Goal: Information Seeking & Learning: Understand process/instructions

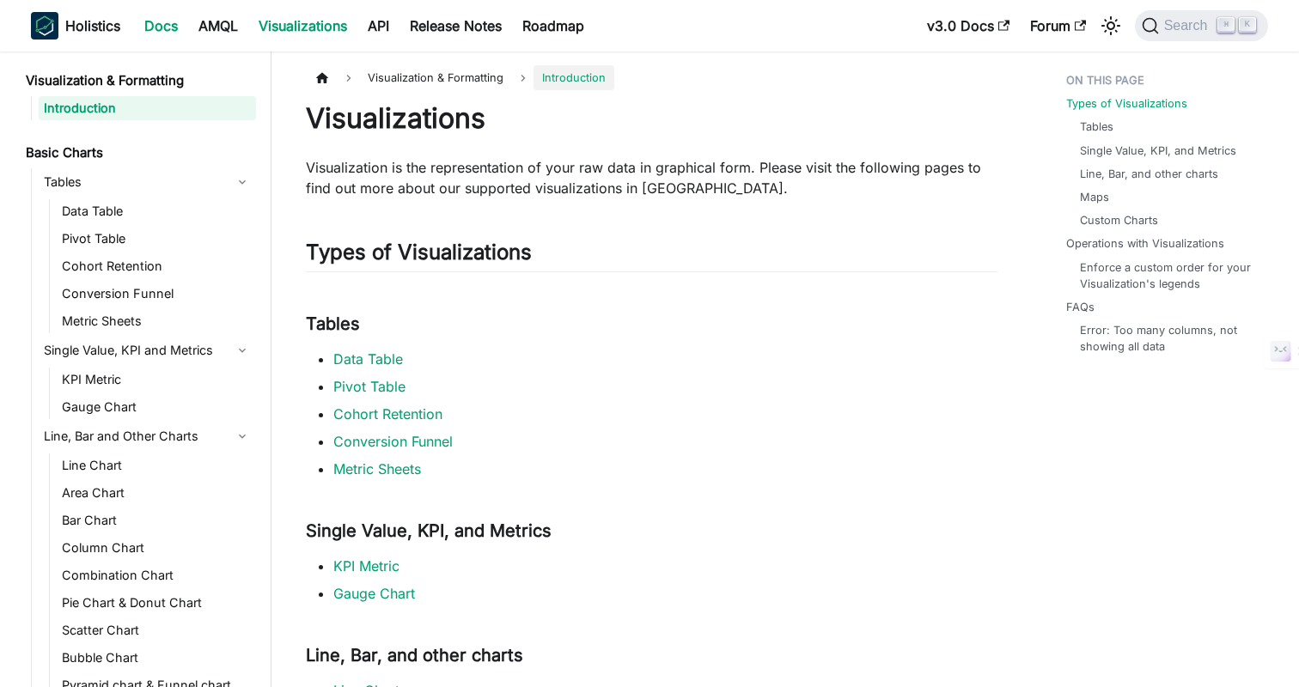
click at [168, 30] on link "Docs" at bounding box center [161, 25] width 54 height 27
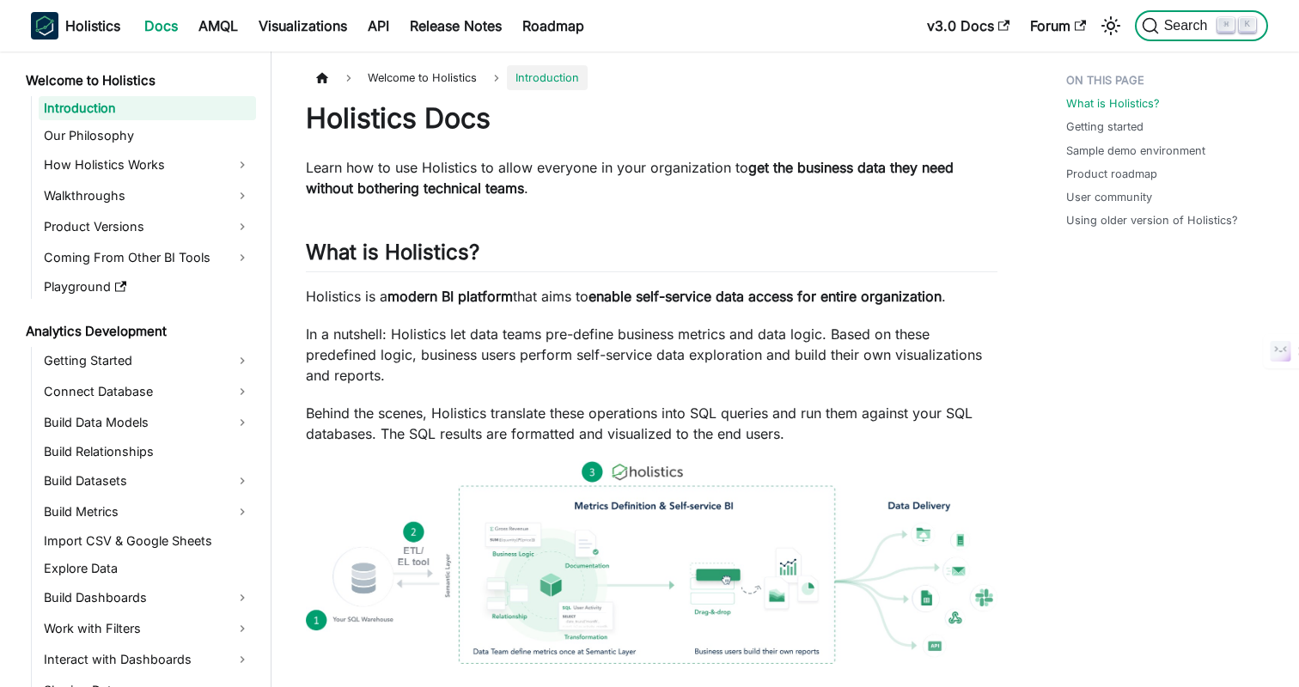
click at [1177, 24] on span "Search" at bounding box center [1188, 25] width 59 height 15
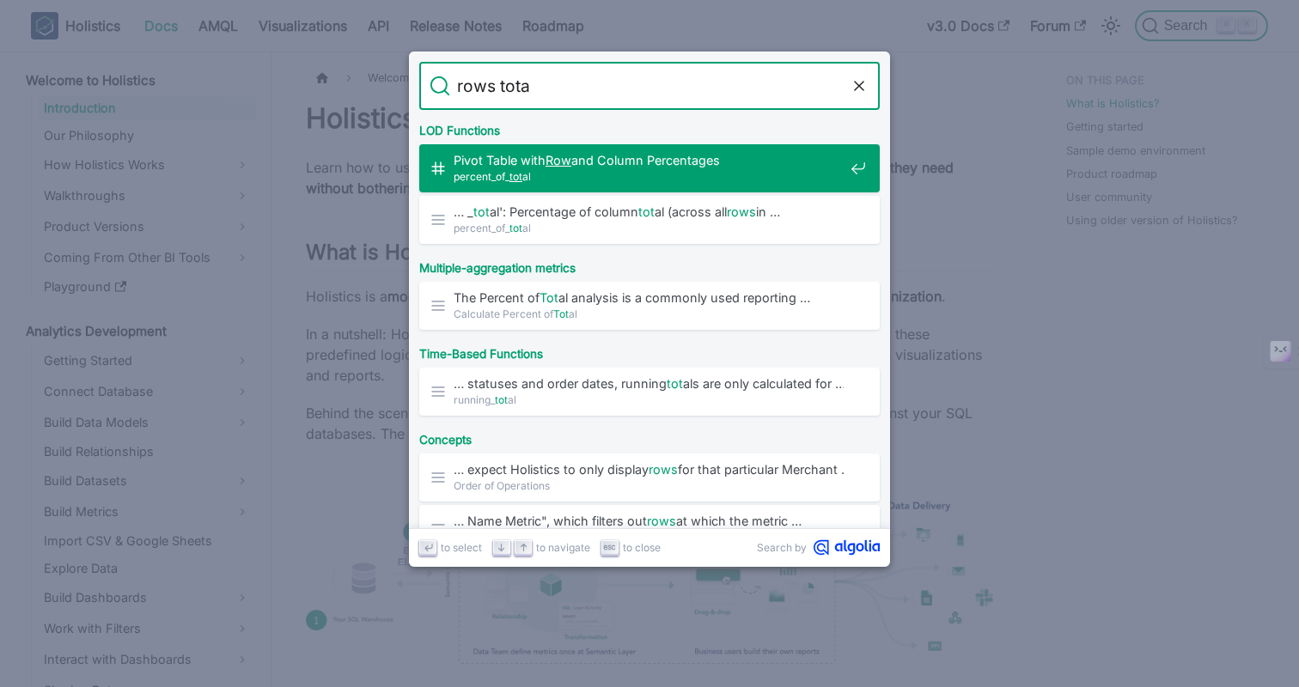
type input "rows total"
click at [598, 174] on span "percent_of_ total" at bounding box center [649, 176] width 390 height 16
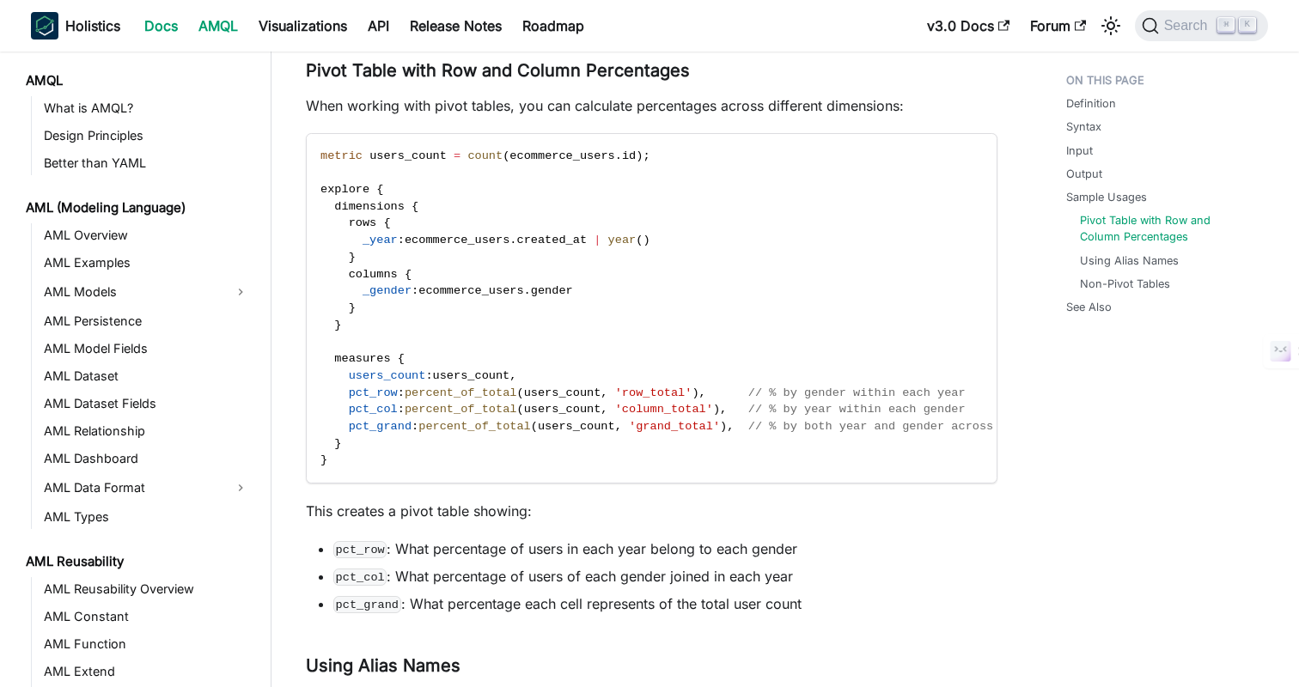
click at [162, 27] on link "Docs" at bounding box center [161, 25] width 54 height 27
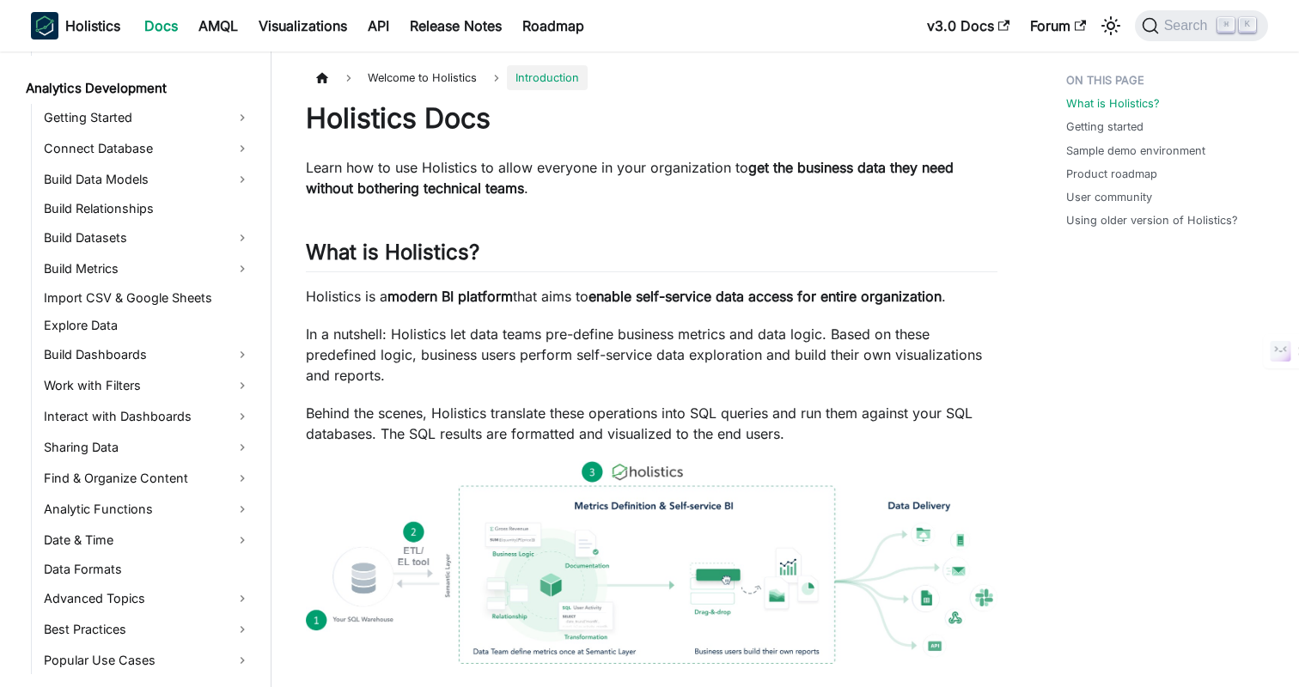
scroll to position [303, 0]
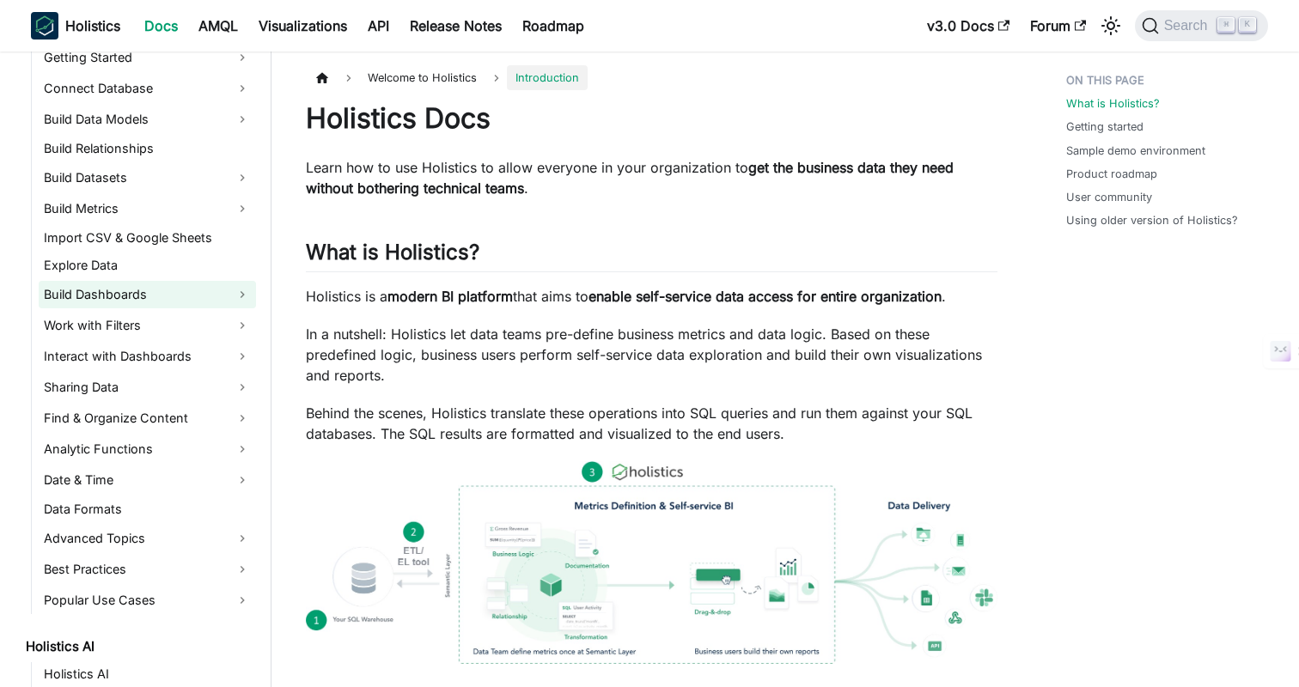
click at [94, 293] on link "Build Dashboards" at bounding box center [147, 294] width 217 height 27
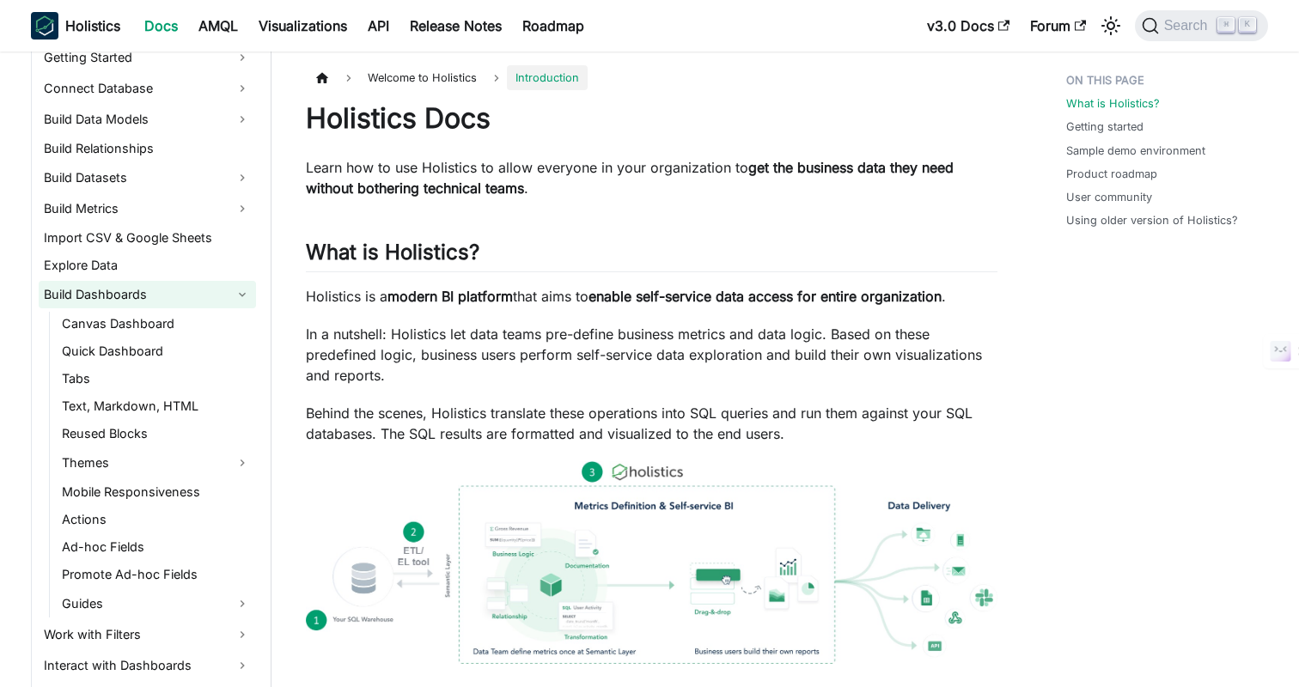
click at [94, 293] on link "Build Dashboards" at bounding box center [147, 294] width 217 height 27
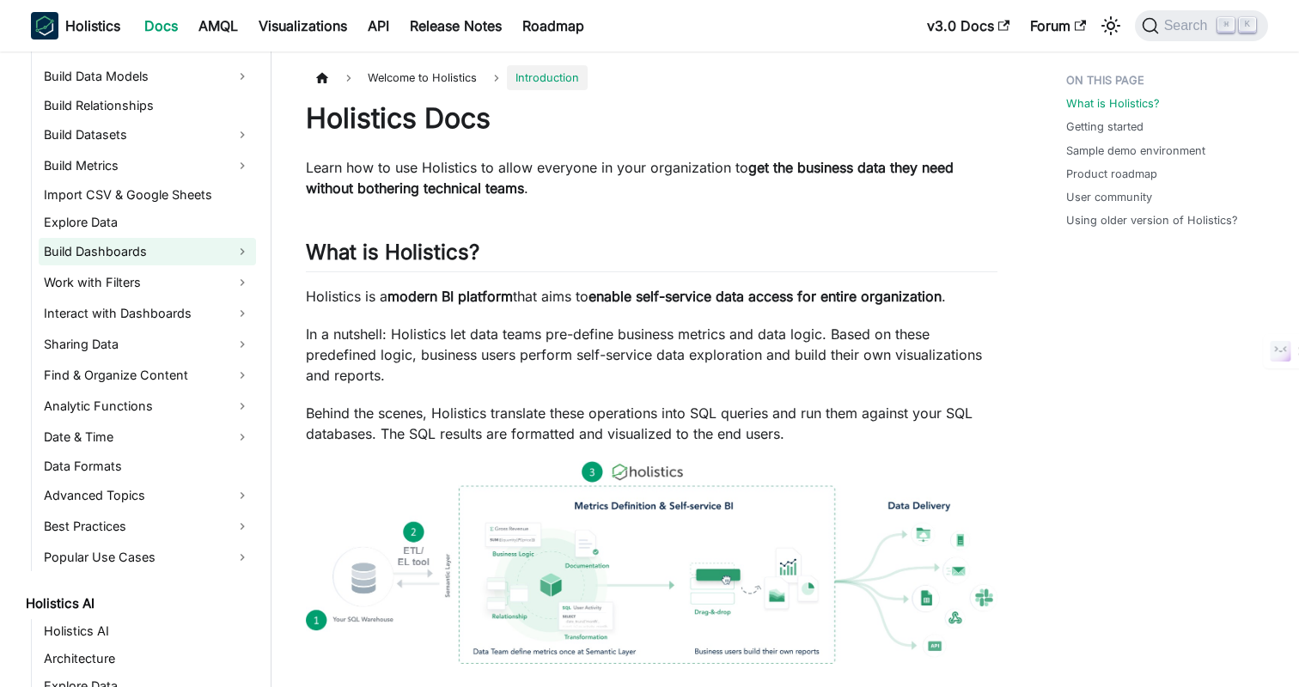
scroll to position [369, 0]
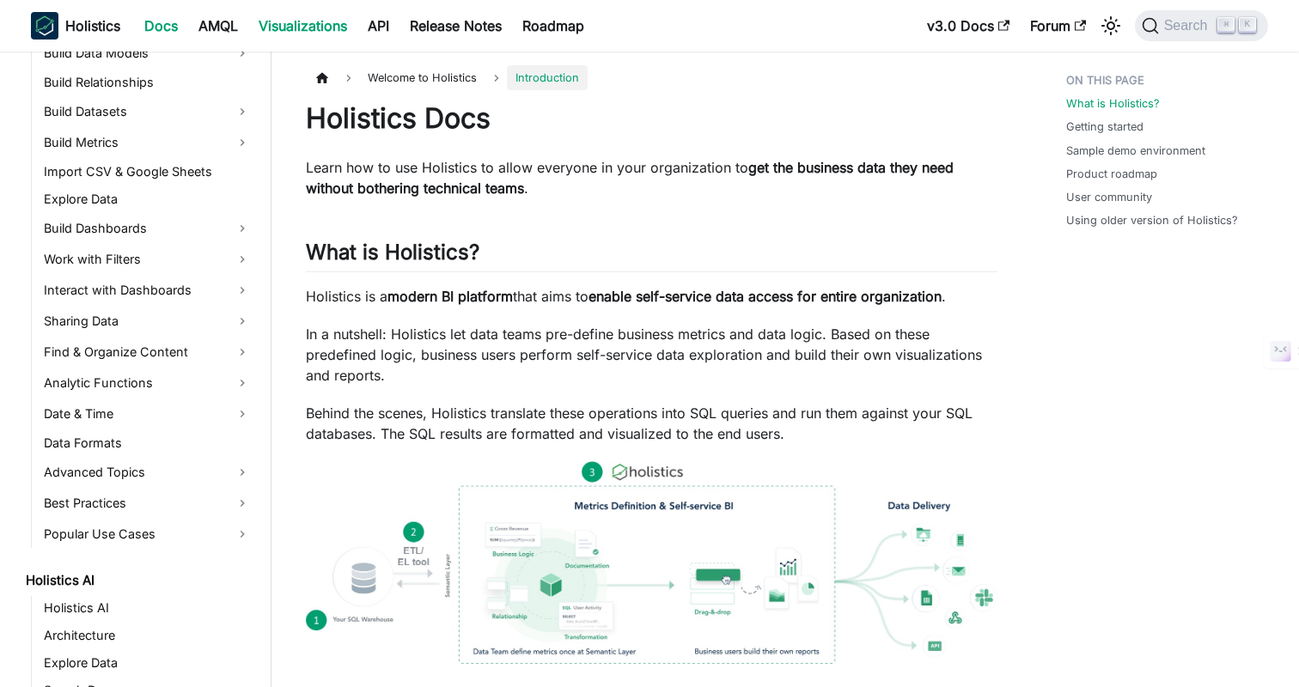
click at [302, 34] on link "Visualizations" at bounding box center [302, 25] width 109 height 27
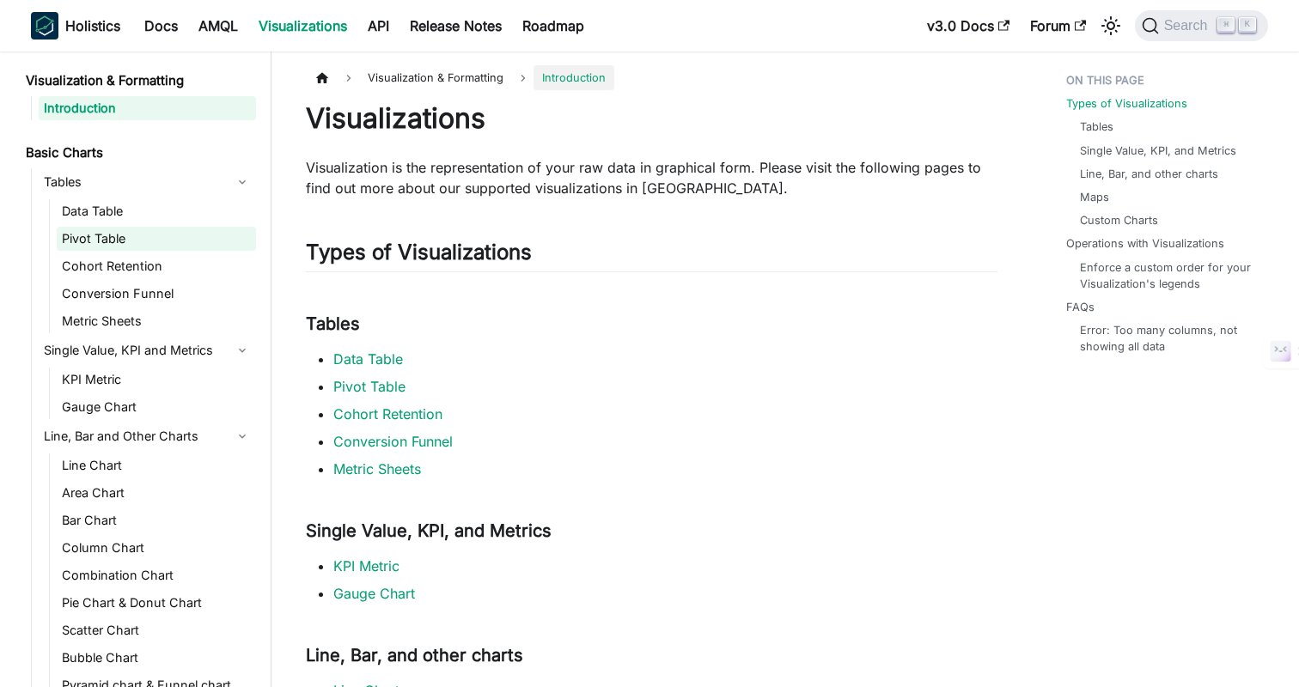
click at [118, 234] on link "Pivot Table" at bounding box center [156, 239] width 199 height 24
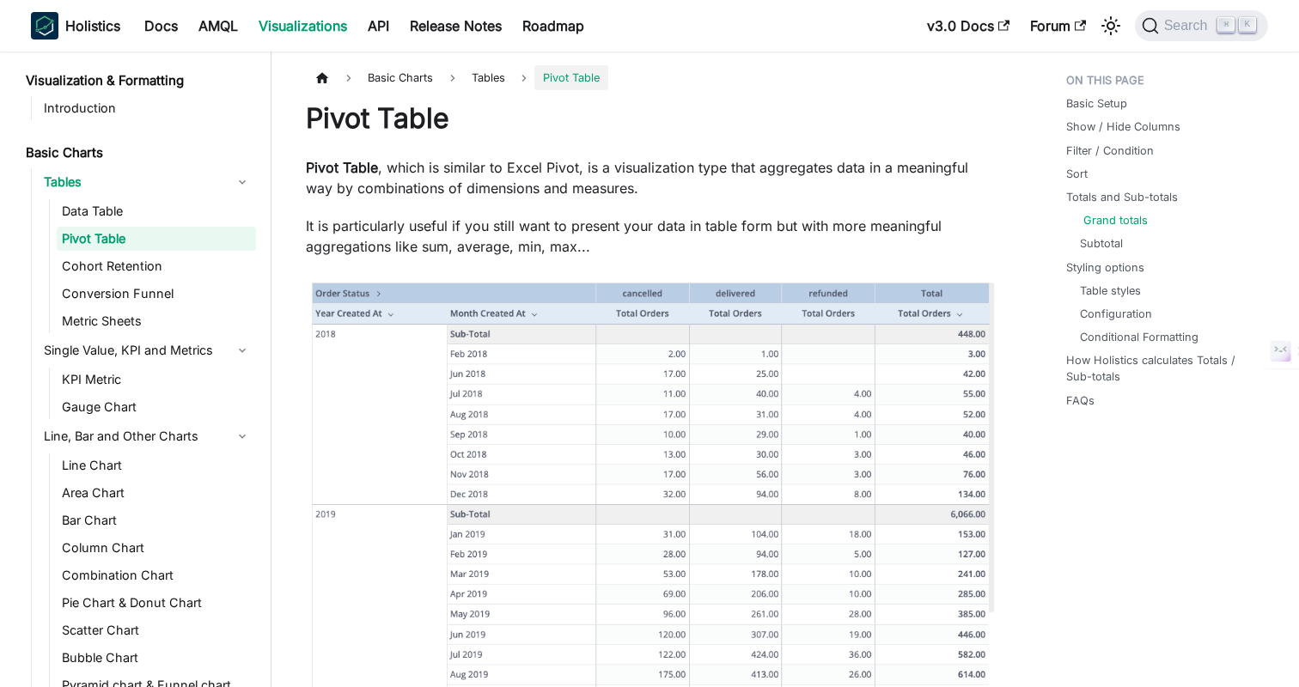
click at [1104, 221] on link "Grand totals" at bounding box center [1115, 220] width 64 height 16
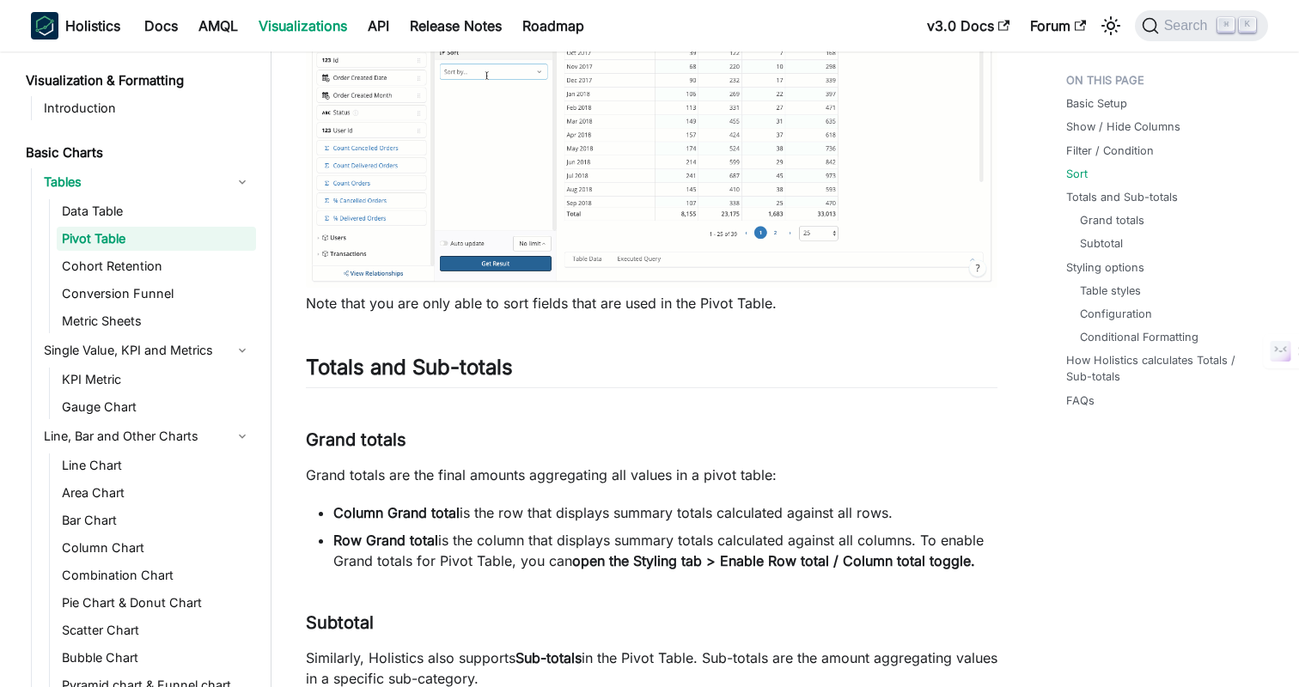
scroll to position [3273, 0]
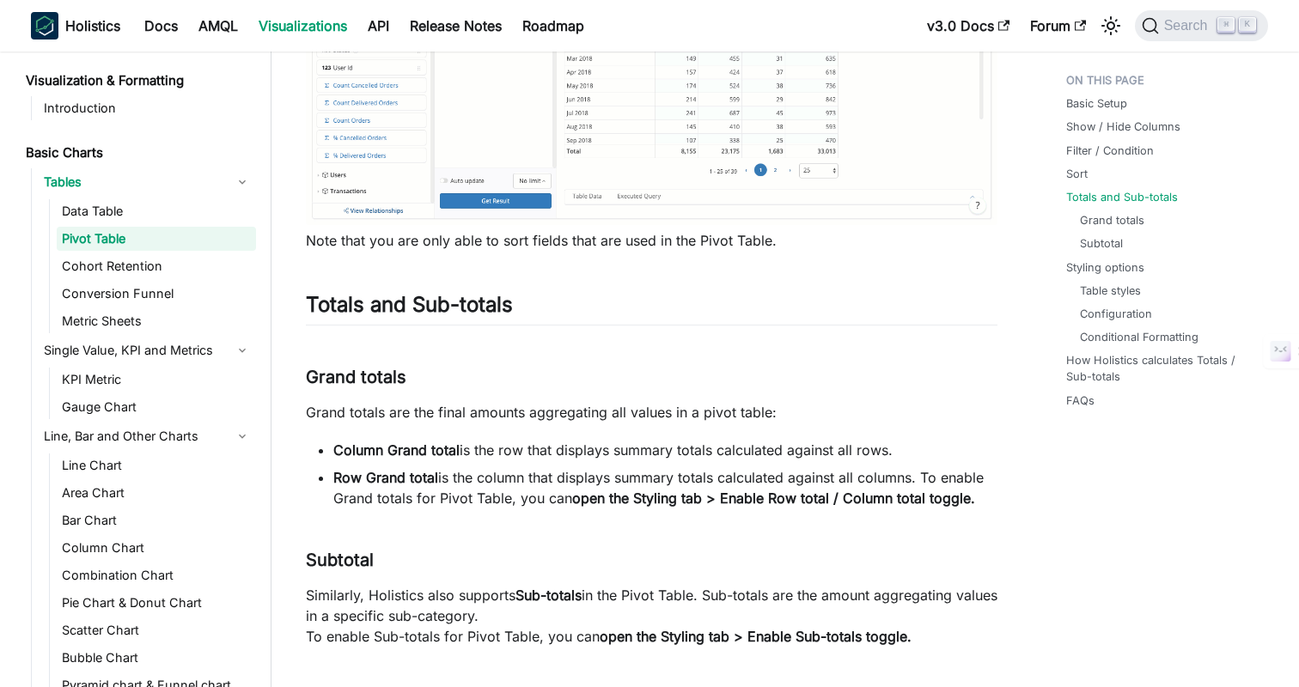
click at [1014, 503] on div "Basic Charts Tables Pivot Table On this page Pivot Table Pivot Table , which is…" at bounding box center [651, 19] width 760 height 6454
click at [1032, 485] on div "Basic Setup Show / Hide Columns Filter / Condition Sort Totals and Sub-totals G…" at bounding box center [1158, 19] width 253 height 6454
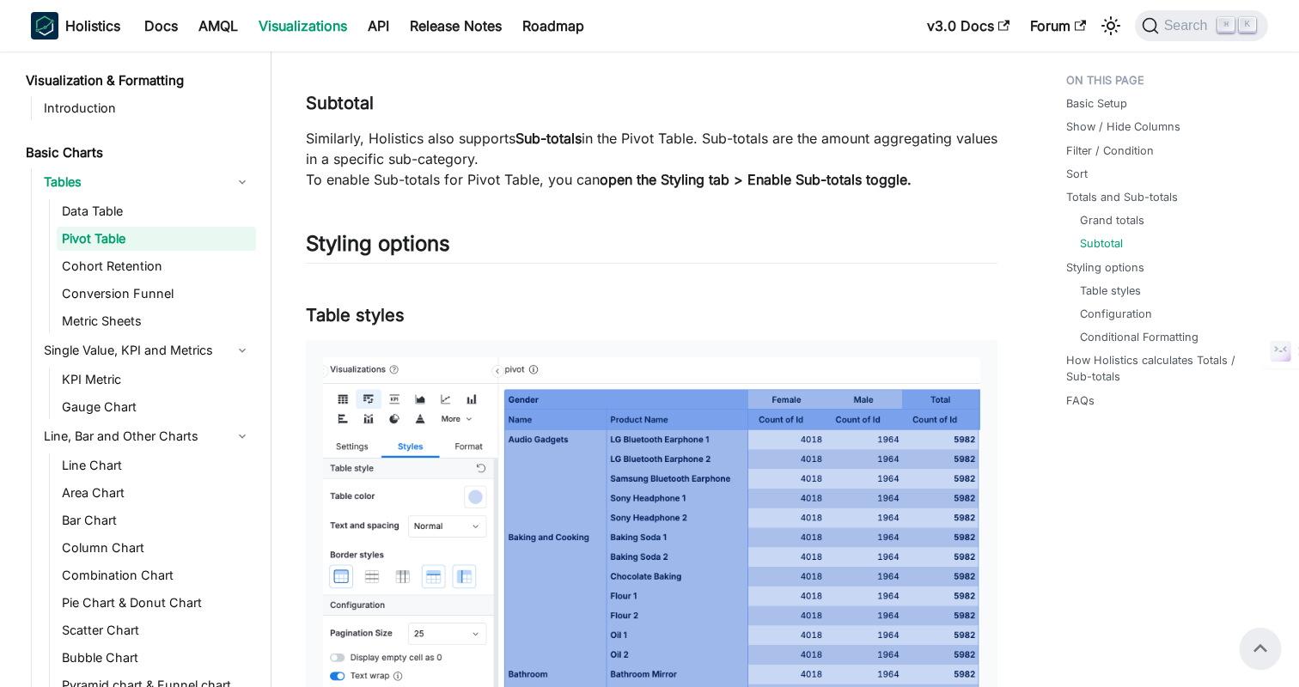
scroll to position [3729, 0]
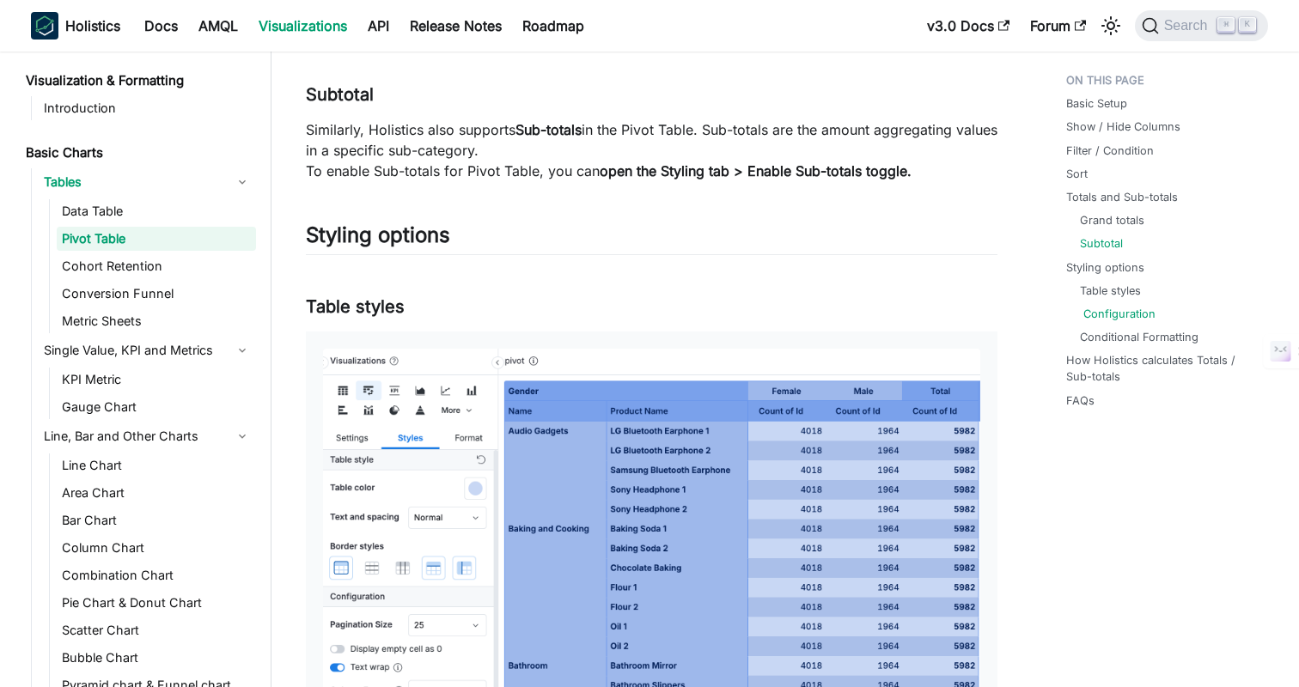
click at [1133, 315] on link "Configuration" at bounding box center [1119, 314] width 72 height 16
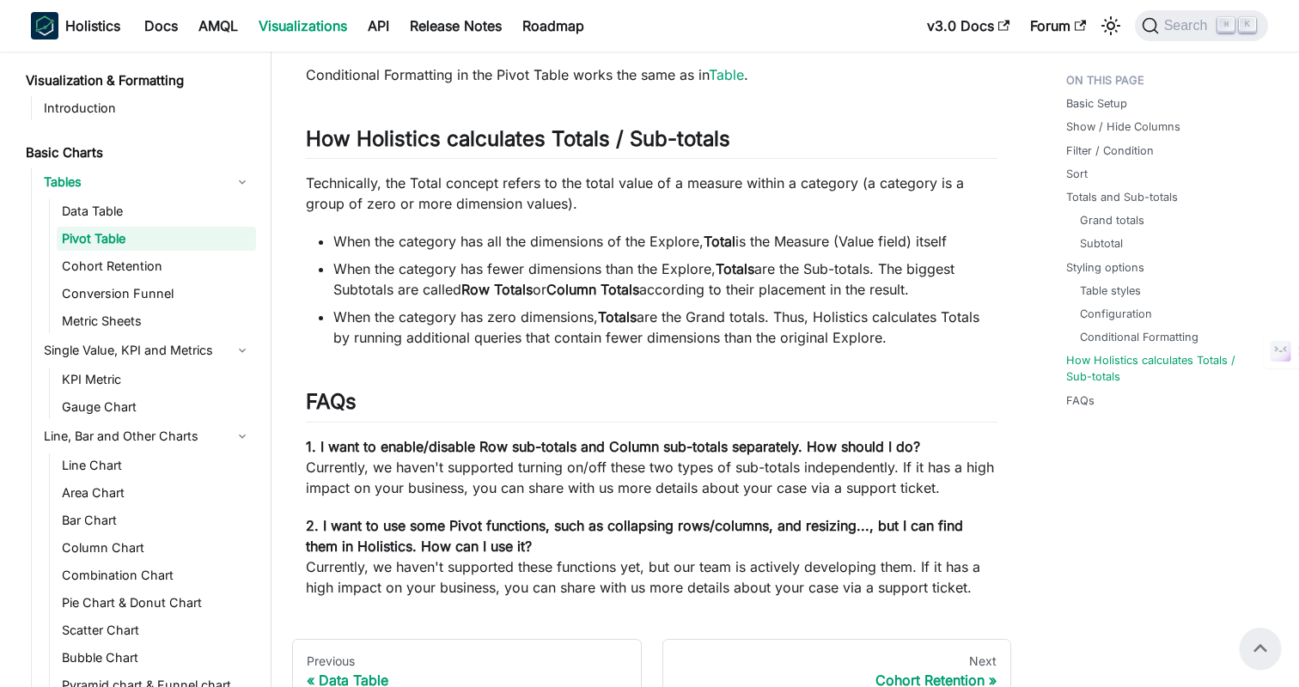
scroll to position [5766, 0]
